Goal: Use online tool/utility: Utilize a website feature to perform a specific function

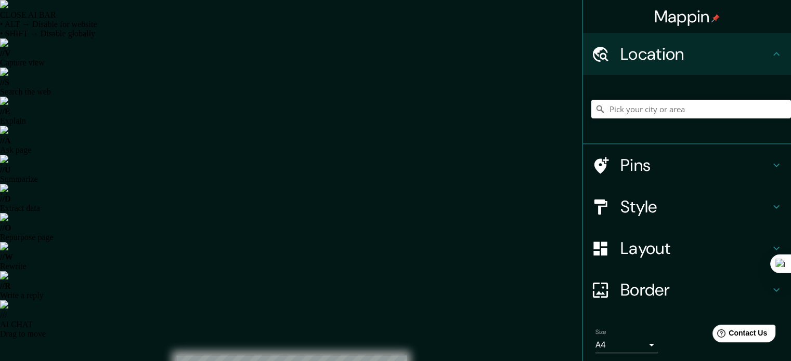
click at [611, 207] on div at bounding box center [605, 207] width 29 height 18
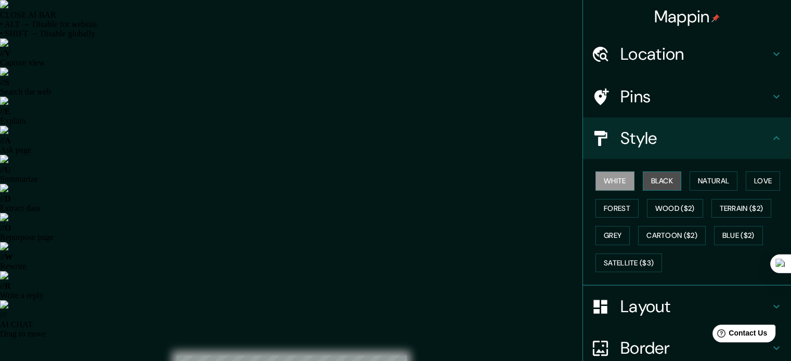
click at [654, 182] on button "Black" at bounding box center [662, 181] width 39 height 19
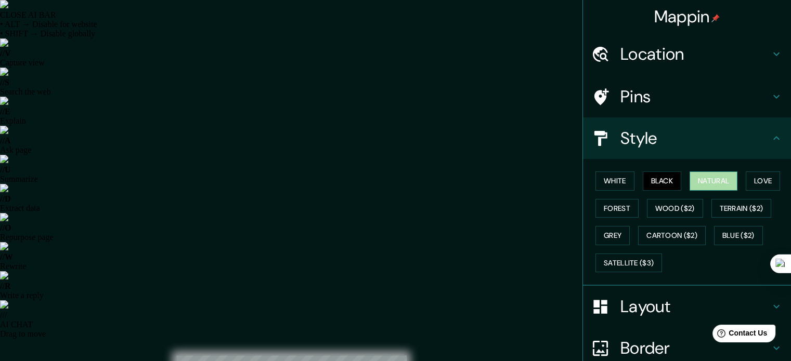
click at [704, 180] on button "Natural" at bounding box center [713, 181] width 48 height 19
click at [750, 182] on button "Love" at bounding box center [762, 181] width 34 height 19
click at [714, 182] on button "Natural" at bounding box center [713, 181] width 48 height 19
click at [743, 207] on button "Terrain ($2)" at bounding box center [741, 208] width 60 height 19
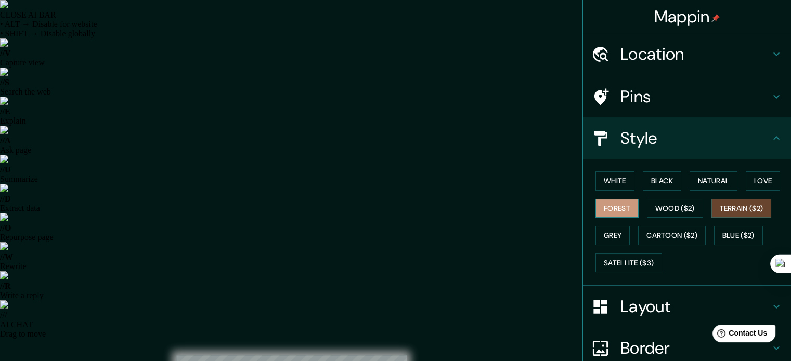
click at [607, 209] on button "Forest" at bounding box center [616, 208] width 43 height 19
click at [605, 231] on button "Grey" at bounding box center [612, 235] width 34 height 19
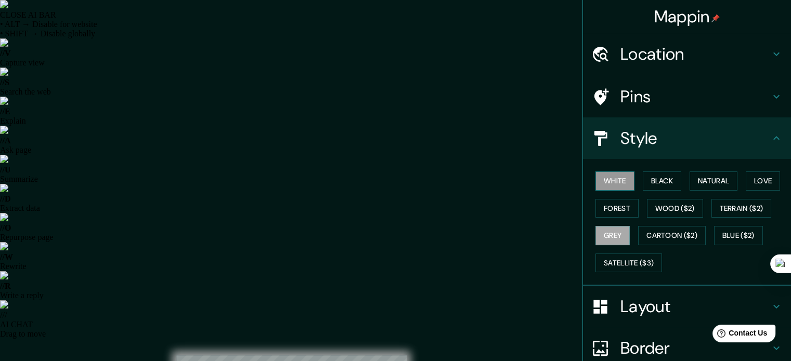
click at [607, 183] on button "White" at bounding box center [614, 181] width 39 height 19
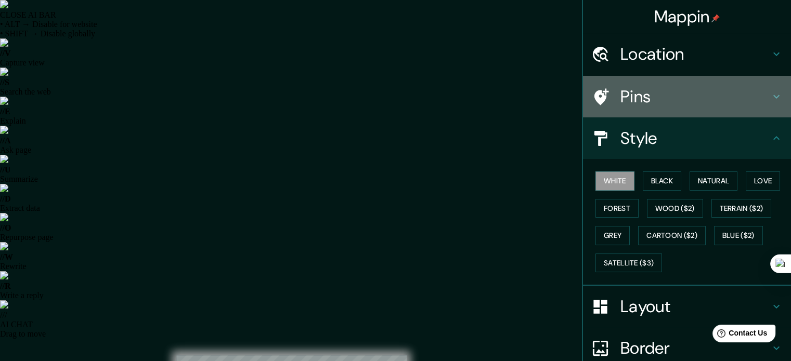
click at [643, 91] on h4 "Pins" at bounding box center [695, 96] width 150 height 21
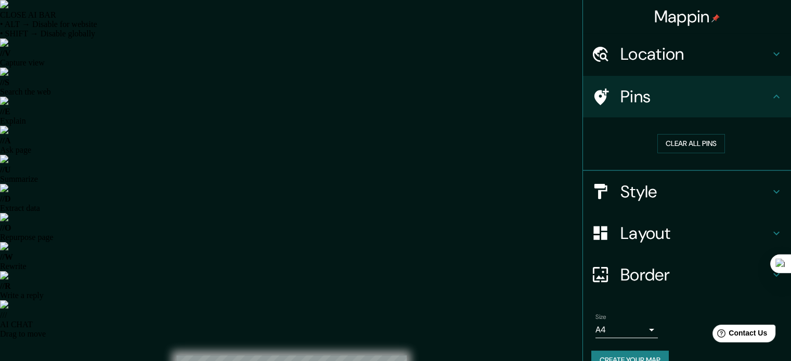
click at [665, 61] on h4 "Location" at bounding box center [695, 54] width 150 height 21
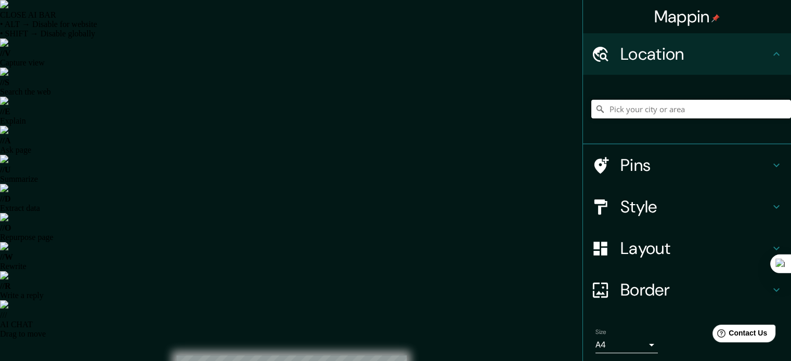
click at [644, 110] on input "Pick your city or area" at bounding box center [691, 109] width 200 height 19
